Goal: Information Seeking & Learning: Find specific fact

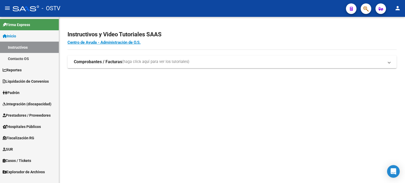
click at [364, 11] on icon "button" at bounding box center [365, 9] width 5 height 6
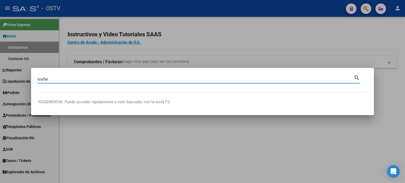
type input "rosfar"
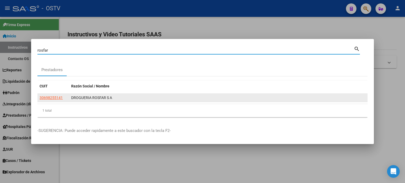
click at [62, 98] on span "30698255141" at bounding box center [51, 98] width 23 height 4
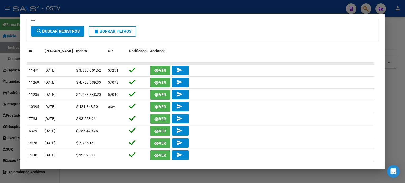
scroll to position [123, 0]
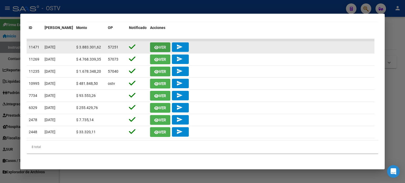
click at [155, 47] on icon "button" at bounding box center [156, 48] width 4 height 4
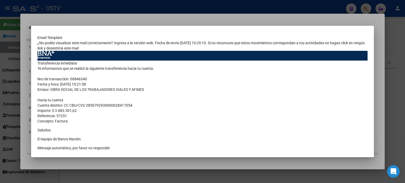
scroll to position [0, 0]
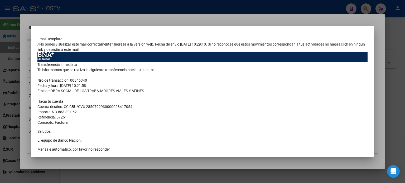
click at [124, 17] on div at bounding box center [202, 91] width 405 height 183
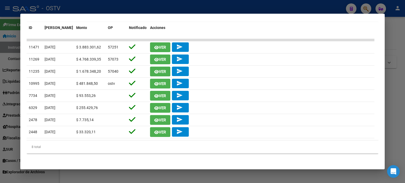
click at [162, 10] on div at bounding box center [202, 91] width 405 height 183
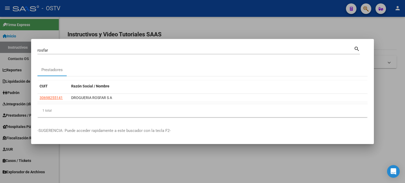
click at [169, 20] on div at bounding box center [202, 91] width 405 height 183
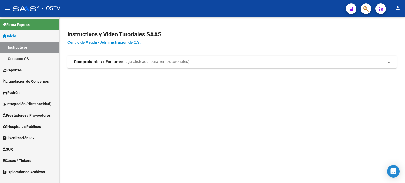
click at [37, 82] on span "Liquidación de Convenios" at bounding box center [26, 82] width 46 height 6
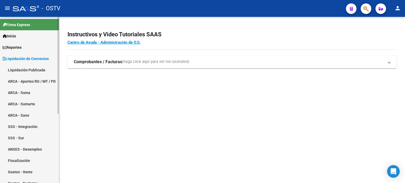
click at [41, 59] on span "Liquidación de Convenios" at bounding box center [26, 59] width 46 height 6
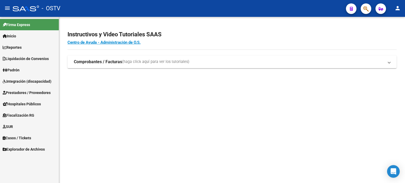
click at [40, 55] on link "Liquidación de Convenios" at bounding box center [29, 58] width 59 height 11
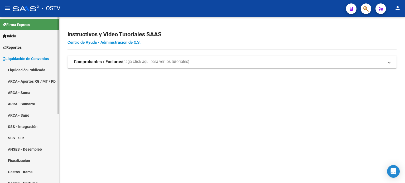
click at [39, 62] on link "Liquidación de Convenios" at bounding box center [29, 58] width 59 height 11
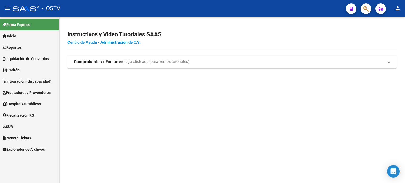
click at [39, 67] on mat-nav-list "Firma Express Inicio Instructivos Contacto OS Reportes Ingresos Devengados Deta…" at bounding box center [29, 86] width 59 height 138
click at [40, 61] on span "Liquidación de Convenios" at bounding box center [26, 59] width 46 height 6
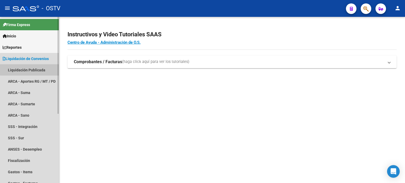
click at [39, 67] on link "Liquidación Publicada" at bounding box center [29, 69] width 59 height 11
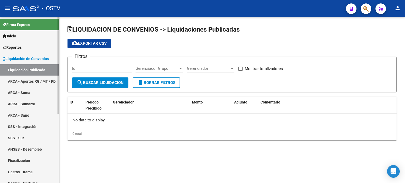
checkbox input "true"
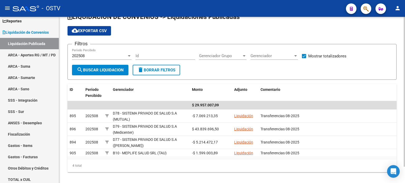
scroll to position [18, 0]
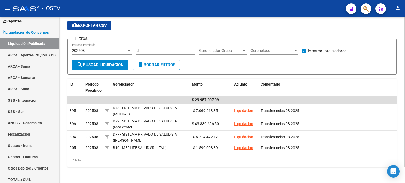
click at [90, 51] on div "202508" at bounding box center [99, 50] width 55 height 5
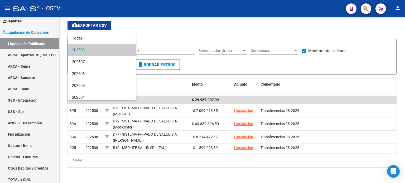
click at [355, 108] on div at bounding box center [202, 91] width 405 height 183
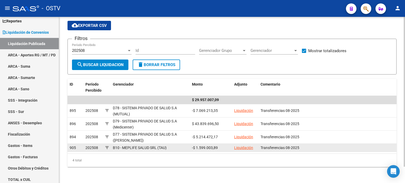
click at [242, 148] on link "Liquidación" at bounding box center [243, 148] width 19 height 4
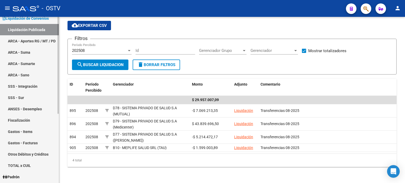
scroll to position [53, 0]
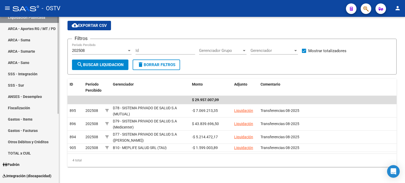
click at [35, 131] on link "Gastos - Facturas" at bounding box center [29, 130] width 59 height 11
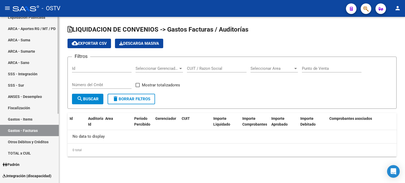
checkbox input "true"
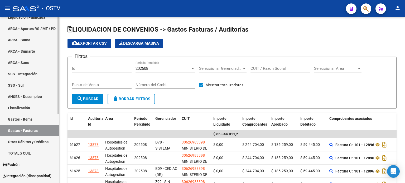
click at [38, 122] on link "Gastos - Items" at bounding box center [29, 119] width 59 height 11
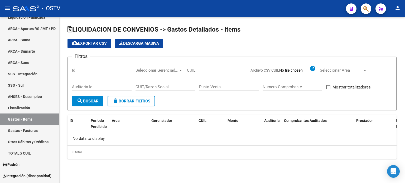
click at [160, 87] on div "Filtros Id Seleccionar Gerenciador Seleccionar Gerenciador CUIL Archivo CSV CUI…" at bounding box center [232, 78] width 320 height 35
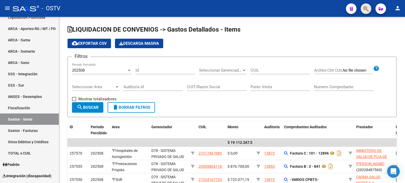
click at [363, 12] on span "button" at bounding box center [365, 8] width 5 height 11
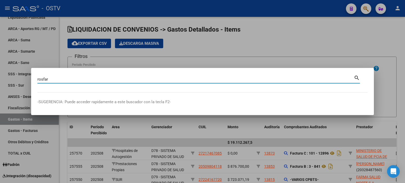
type input "rosfar"
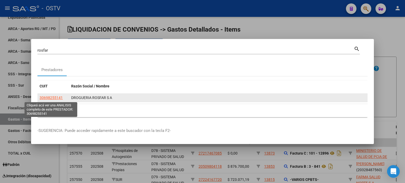
drag, startPoint x: 39, startPoint y: 99, endPoint x: 62, endPoint y: 98, distance: 22.9
click at [62, 98] on datatable-body-cell "30698255141" at bounding box center [53, 98] width 32 height 8
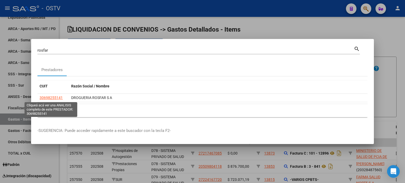
copy span "30698255141"
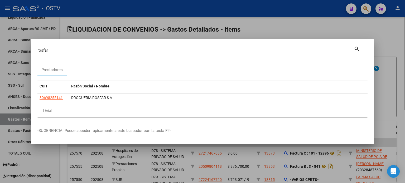
click at [263, 22] on div at bounding box center [202, 91] width 405 height 183
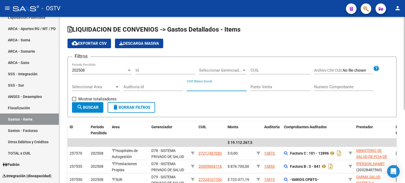
click at [214, 86] on input "CUIT/Razon Social" at bounding box center [217, 87] width 60 height 5
paste input "30698255141"
type input "30698255141"
click at [102, 104] on button "search Buscar" at bounding box center [87, 107] width 31 height 11
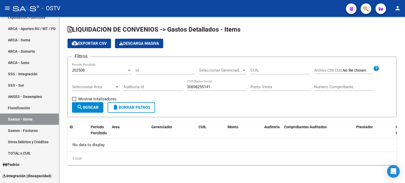
click at [108, 71] on div "202508" at bounding box center [99, 70] width 55 height 5
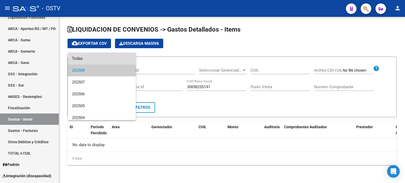
click at [109, 60] on span "Todas" at bounding box center [102, 59] width 60 height 12
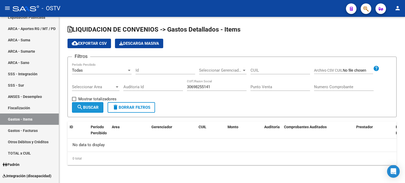
click at [97, 104] on button "search Buscar" at bounding box center [87, 107] width 31 height 11
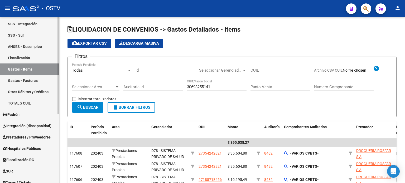
scroll to position [105, 0]
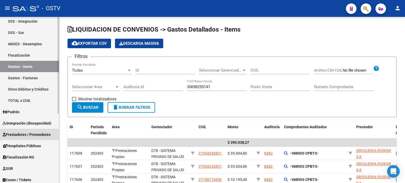
click at [39, 133] on span "Prestadores / Proveedores" at bounding box center [27, 135] width 48 height 6
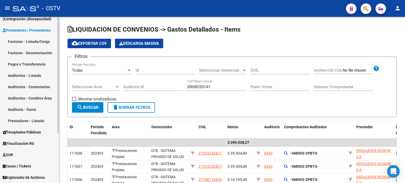
scroll to position [62, 0]
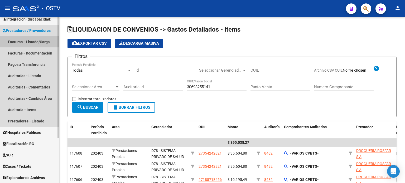
click at [40, 40] on link "Facturas - Listado/Carga" at bounding box center [29, 41] width 59 height 11
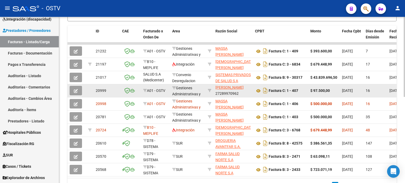
scroll to position [158, 0]
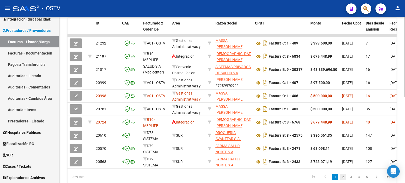
click at [343, 178] on link "2" at bounding box center [343, 177] width 6 height 6
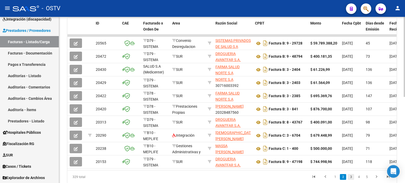
click at [352, 180] on link "3" at bounding box center [351, 177] width 6 height 6
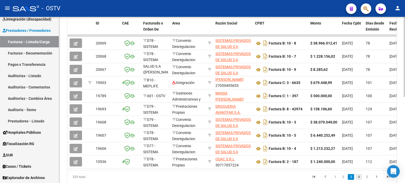
click at [360, 180] on link "4" at bounding box center [358, 177] width 6 height 6
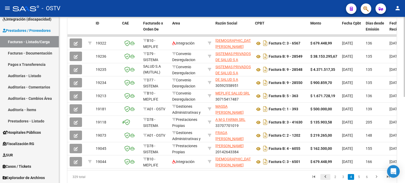
click at [328, 180] on icon "go to previous page" at bounding box center [325, 177] width 7 height 6
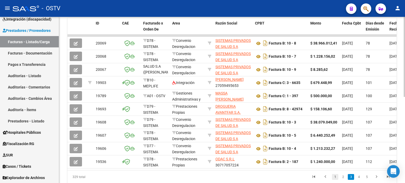
click at [336, 180] on link "1" at bounding box center [335, 177] width 6 height 6
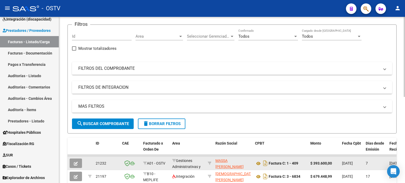
scroll to position [26, 0]
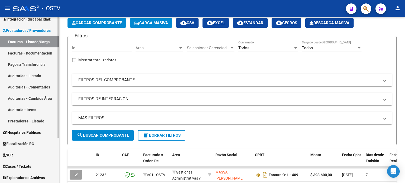
click at [35, 75] on link "Auditorías - Listado" at bounding box center [29, 75] width 59 height 11
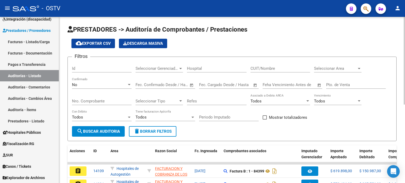
click at [279, 71] on div "CUIT/Nombre" at bounding box center [280, 66] width 60 height 11
paste input "30698255141"
type input "30698255141"
click at [109, 130] on span "search Buscar Auditoria" at bounding box center [98, 131] width 43 height 5
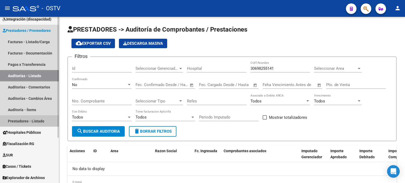
click at [42, 120] on link "Prestadores - Listado" at bounding box center [29, 120] width 59 height 11
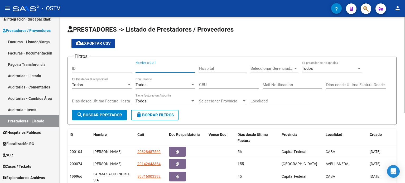
click at [174, 67] on input "Nombre o CUIT" at bounding box center [165, 68] width 60 height 5
paste input "30698255141"
type input "30698255141"
click at [103, 118] on button "search Buscar Prestador" at bounding box center [99, 115] width 55 height 11
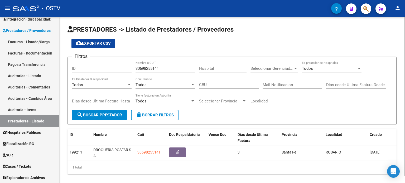
scroll to position [7, 0]
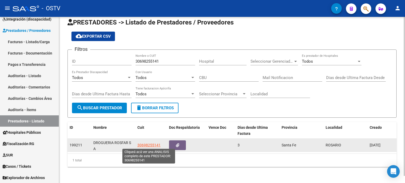
click at [142, 144] on span "30698255141" at bounding box center [148, 145] width 23 height 4
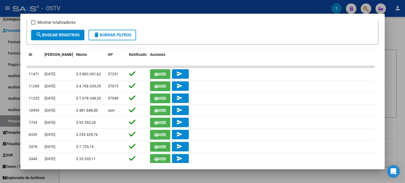
scroll to position [105, 0]
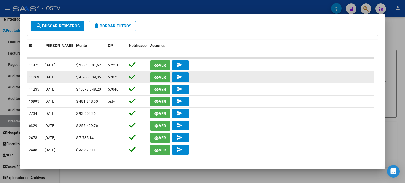
click at [158, 77] on icon "button" at bounding box center [156, 78] width 4 height 4
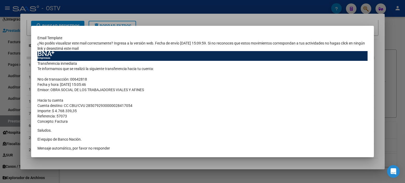
scroll to position [0, 0]
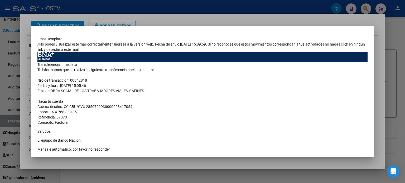
click at [19, 63] on div at bounding box center [202, 91] width 405 height 183
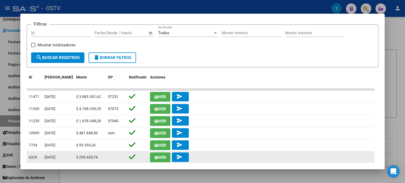
scroll to position [71, 0]
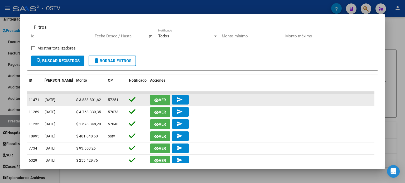
click at [178, 100] on mat-icon "send" at bounding box center [179, 99] width 6 height 6
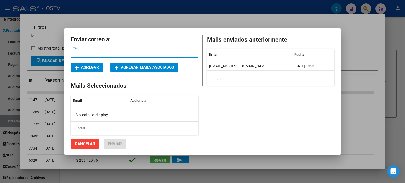
click at [96, 144] on button "Cancelar" at bounding box center [85, 143] width 29 height 9
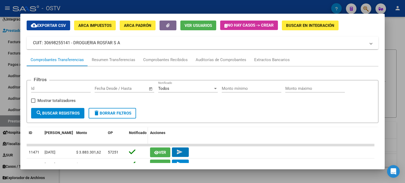
scroll to position [18, 0]
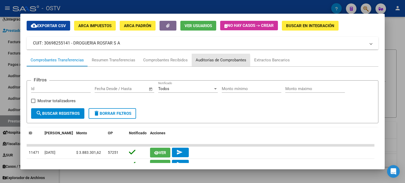
click at [218, 61] on div "Auditorías de Comprobantes" at bounding box center [220, 60] width 51 height 6
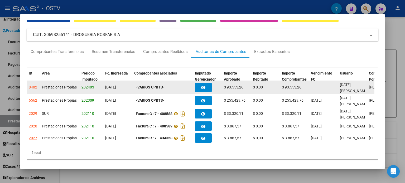
scroll to position [39, 0]
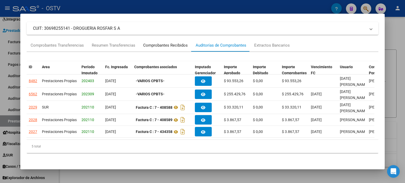
click at [175, 42] on div "Comprobantes Recibidos" at bounding box center [165, 45] width 45 height 6
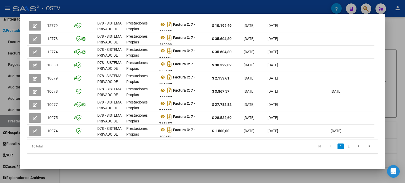
scroll to position [162, 0]
click at [345, 148] on link "2" at bounding box center [348, 147] width 6 height 6
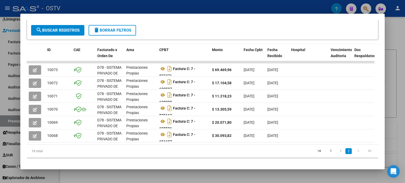
scroll to position [109, 0]
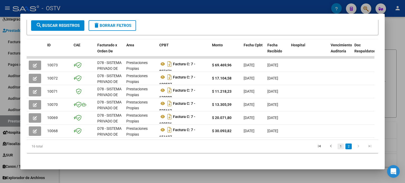
click at [337, 146] on link "1" at bounding box center [340, 147] width 6 height 6
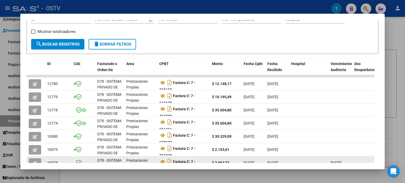
scroll to position [30, 0]
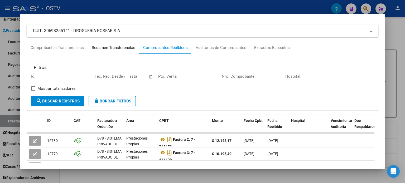
click at [118, 47] on div "Resumen Transferencias" at bounding box center [113, 48] width 43 height 6
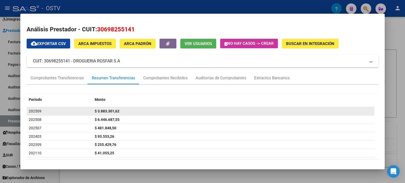
scroll to position [19, 0]
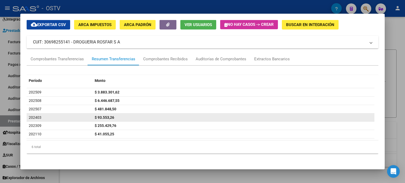
click at [107, 119] on span "$ 93.553,26" at bounding box center [104, 117] width 19 height 4
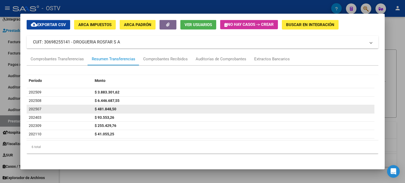
click at [108, 107] on span "$ 481.848,50" at bounding box center [106, 109] width 22 height 4
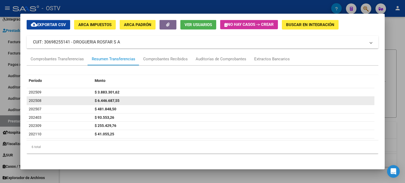
click at [107, 99] on span "$ 6.446.687,55" at bounding box center [107, 101] width 25 height 4
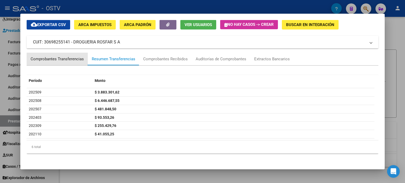
click at [77, 63] on div "Comprobantes Transferencias" at bounding box center [57, 59] width 61 height 13
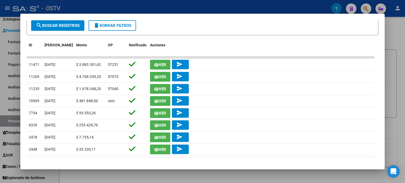
scroll to position [97, 0]
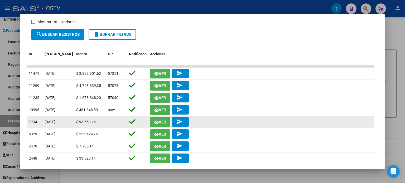
click at [166, 121] on button "Ver" at bounding box center [160, 122] width 20 height 10
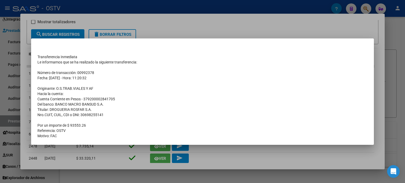
click at [150, 25] on div at bounding box center [202, 91] width 405 height 183
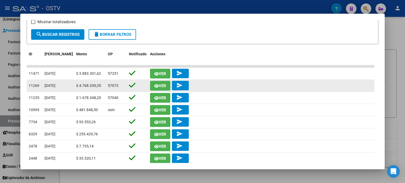
click at [163, 87] on span "Ver" at bounding box center [162, 86] width 7 height 5
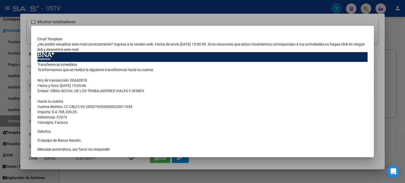
scroll to position [33, 0]
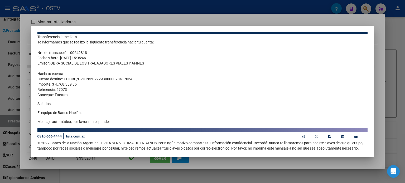
click at [165, 22] on div at bounding box center [202, 91] width 405 height 183
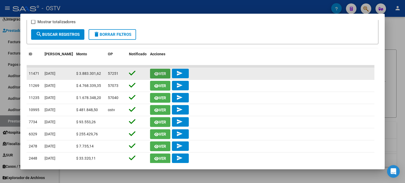
click at [157, 76] on button "Ver" at bounding box center [160, 74] width 20 height 10
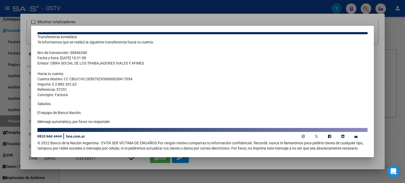
click at [164, 21] on div at bounding box center [202, 91] width 405 height 183
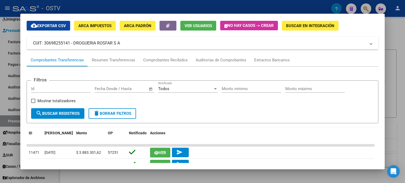
scroll to position [0, 0]
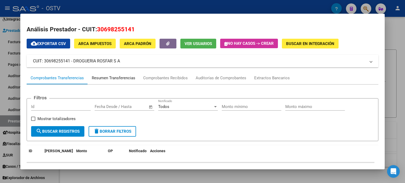
click at [124, 82] on div "Resumen Transferencias" at bounding box center [113, 78] width 51 height 13
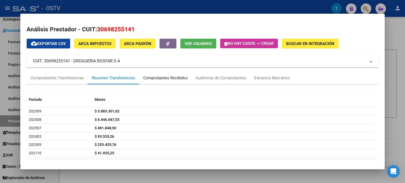
click at [161, 81] on div "Comprobantes Recibidos" at bounding box center [165, 78] width 52 height 13
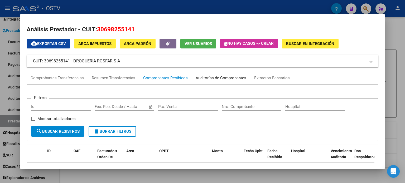
click at [208, 80] on div "Auditorías de Comprobantes" at bounding box center [220, 78] width 51 height 6
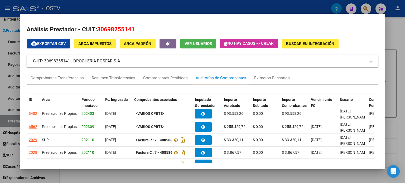
scroll to position [26, 0]
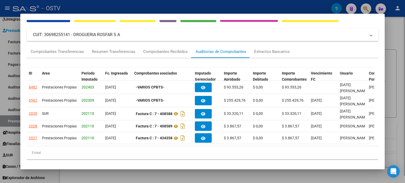
click at [402, 74] on div at bounding box center [202, 91] width 405 height 183
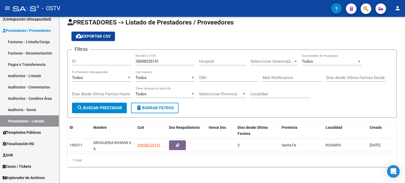
click at [401, 8] on button "person" at bounding box center [397, 8] width 11 height 11
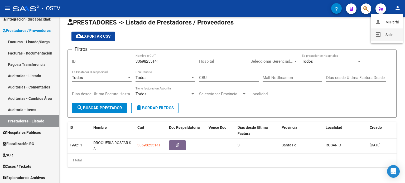
click at [394, 31] on button "exit_to_app Salir" at bounding box center [386, 34] width 32 height 13
